Goal: Task Accomplishment & Management: Use online tool/utility

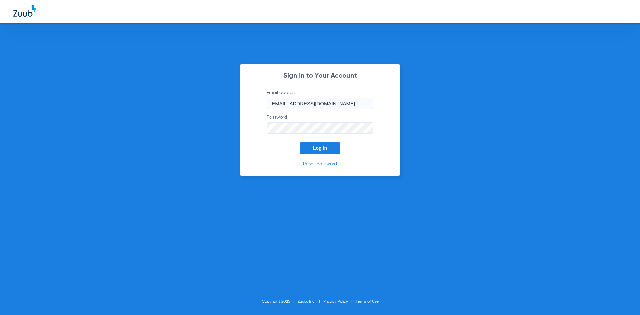
click at [325, 156] on div "Sign In to Your Account Email address [EMAIL_ADDRESS][DOMAIN_NAME] Password Log…" at bounding box center [320, 120] width 161 height 112
click at [324, 150] on span "Log In" at bounding box center [320, 147] width 14 height 5
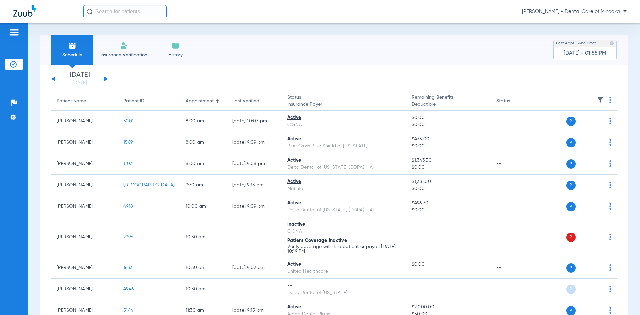
click at [117, 49] on li "Insurance Verification" at bounding box center [124, 50] width 62 height 30
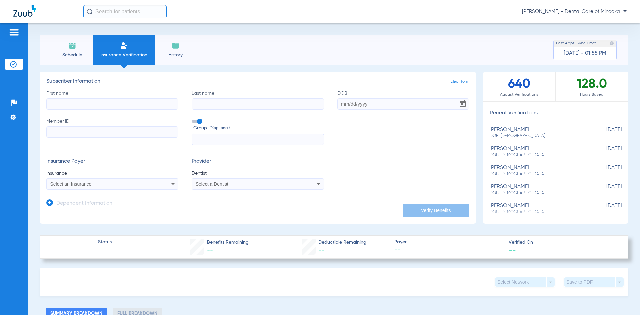
click at [500, 132] on div "[PERSON_NAME]: [DEMOGRAPHIC_DATA]" at bounding box center [538, 133] width 99 height 12
type input "[PERSON_NAME]"
type input "[DATE]"
type input "951038124"
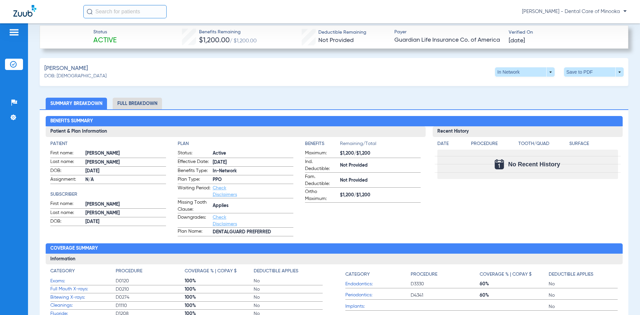
scroll to position [266, 0]
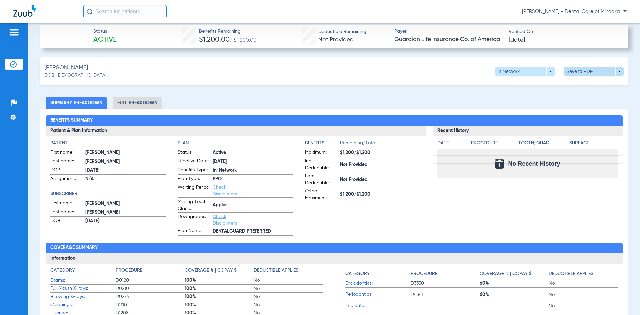
click at [587, 74] on span at bounding box center [594, 71] width 16 height 16
click at [539, 86] on span "Save to PDF" at bounding box center [538, 84] width 26 height 5
